Goal: Find specific page/section: Find specific page/section

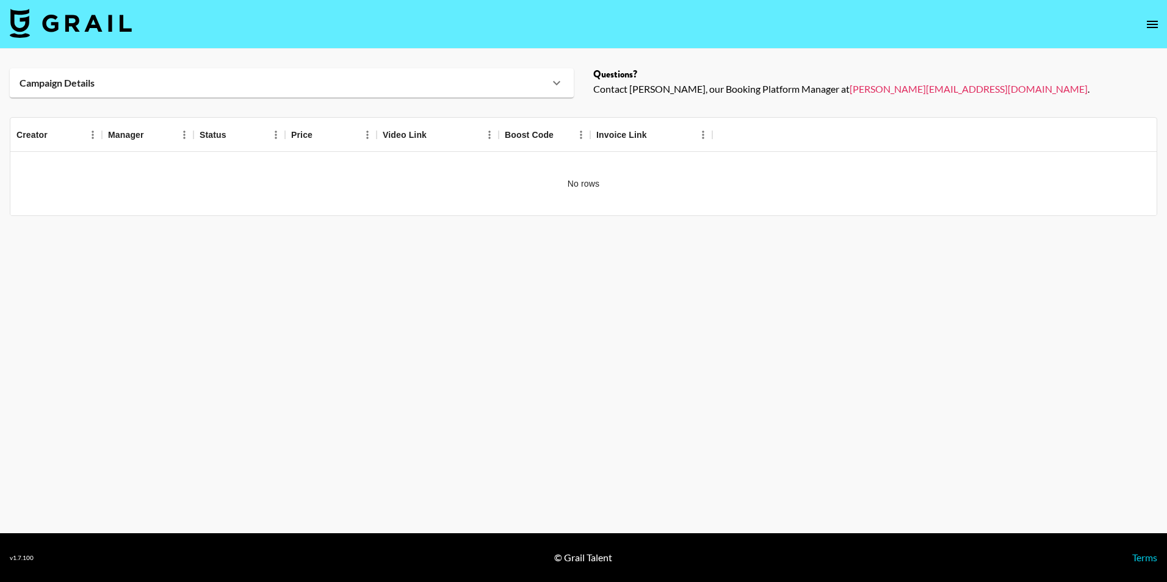
click at [405, 87] on div "Campaign Details" at bounding box center [285, 83] width 530 height 12
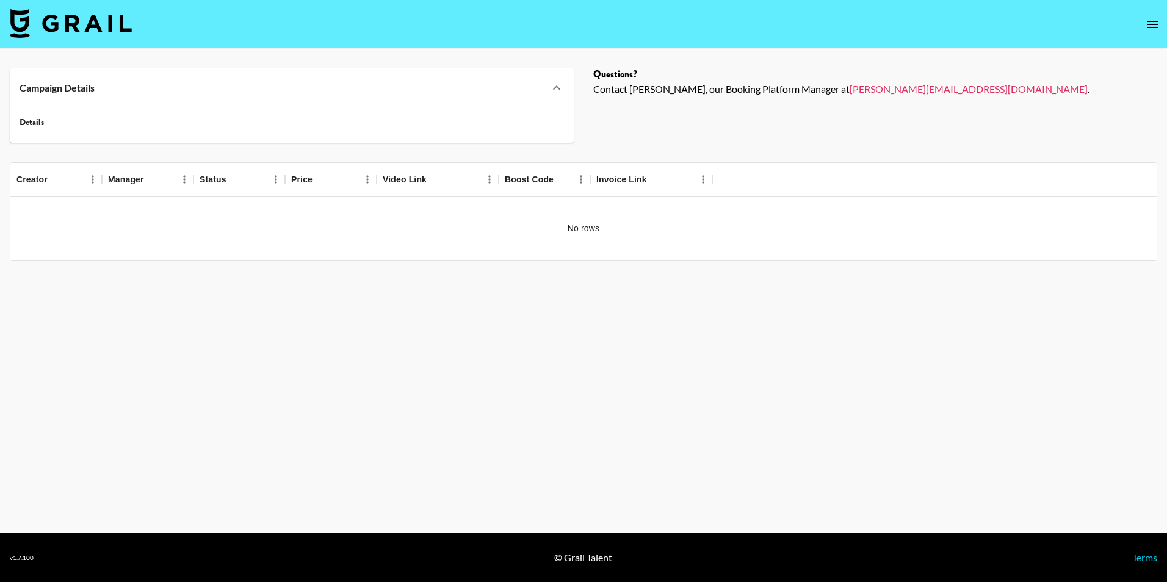
click at [113, 19] on img at bounding box center [71, 23] width 122 height 29
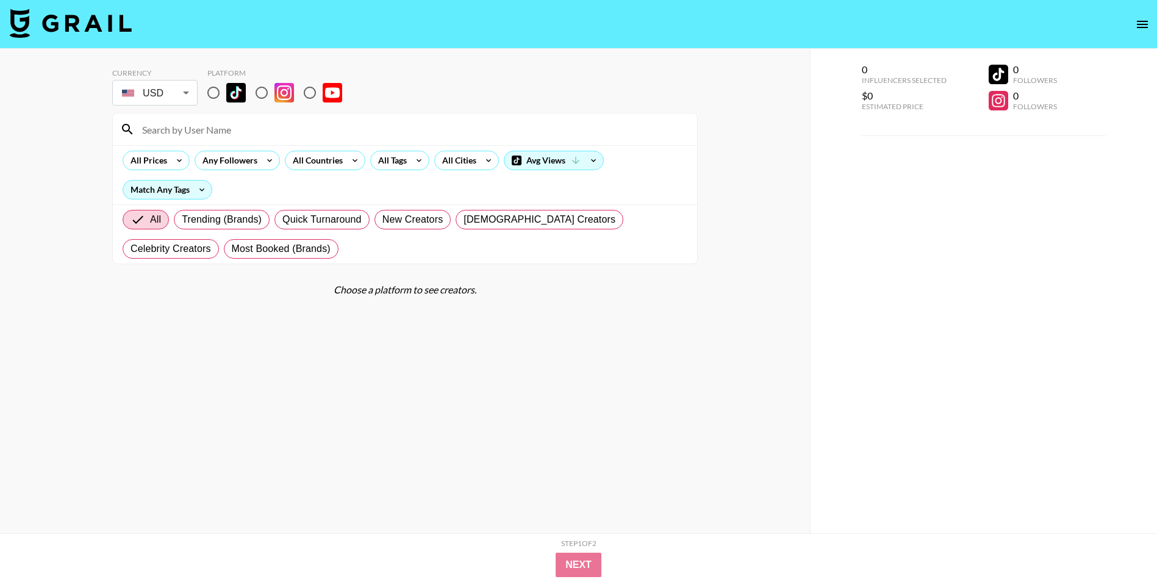
click at [198, 85] on div "Currency USD USD ​ Platform" at bounding box center [405, 88] width 586 height 40
click at [210, 99] on input "radio" at bounding box center [214, 93] width 26 height 26
radio input "true"
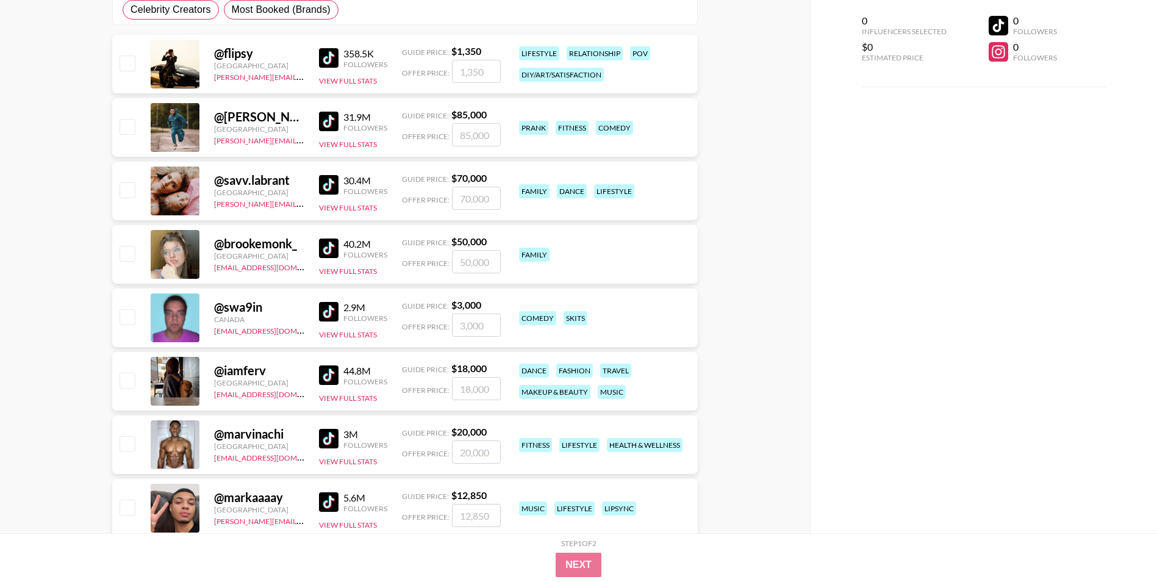
scroll to position [366, 0]
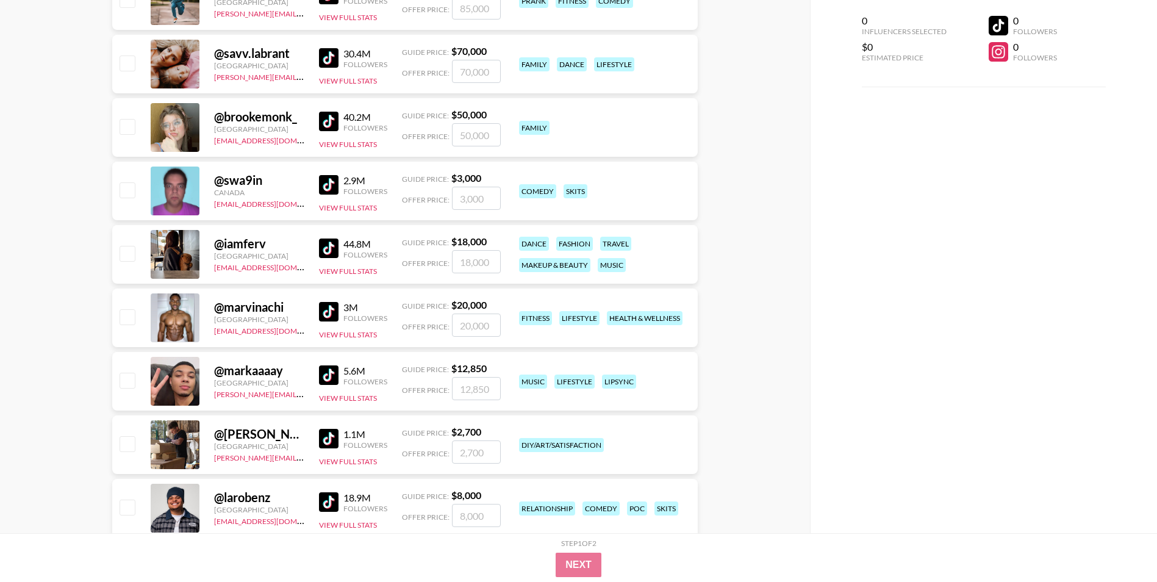
click at [240, 246] on div "@ iamferv" at bounding box center [259, 243] width 90 height 15
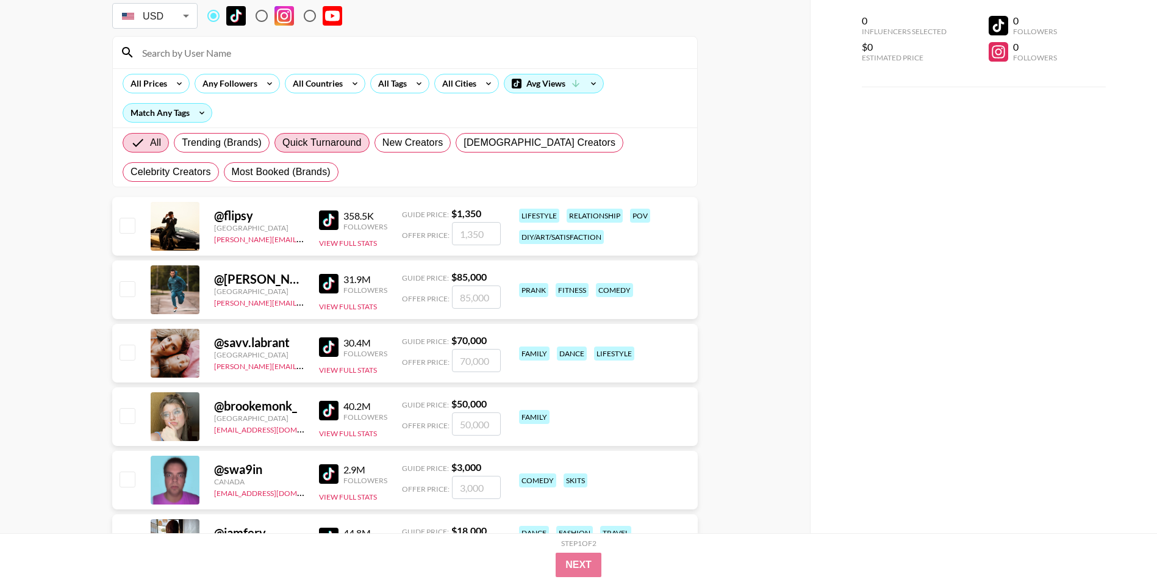
scroll to position [0, 0]
